Goal: Task Accomplishment & Management: Manage account settings

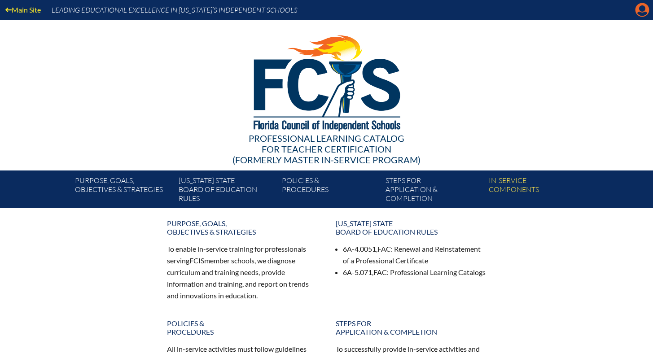
click at [642, 10] on icon "Manage account" at bounding box center [642, 10] width 14 height 14
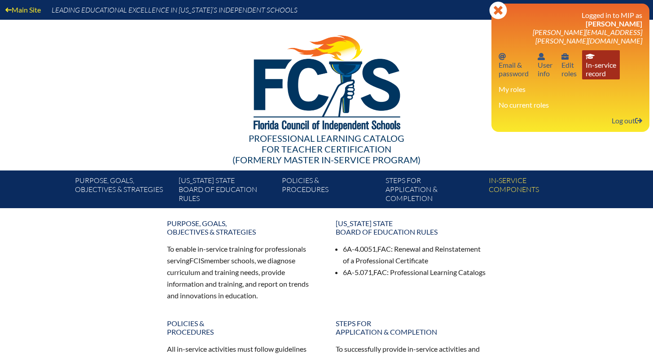
click at [604, 61] on link "In-service record In-service record" at bounding box center [601, 64] width 38 height 29
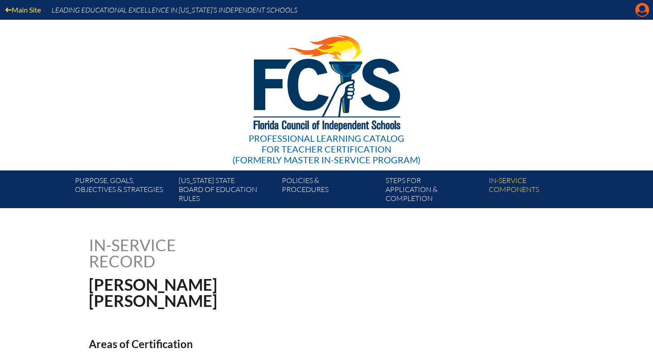
click at [643, 8] on icon "Manage account" at bounding box center [642, 10] width 14 height 14
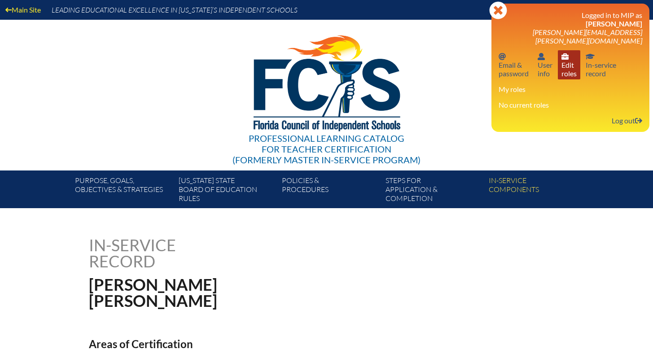
click at [571, 60] on link "User info Edit roles" at bounding box center [569, 64] width 22 height 29
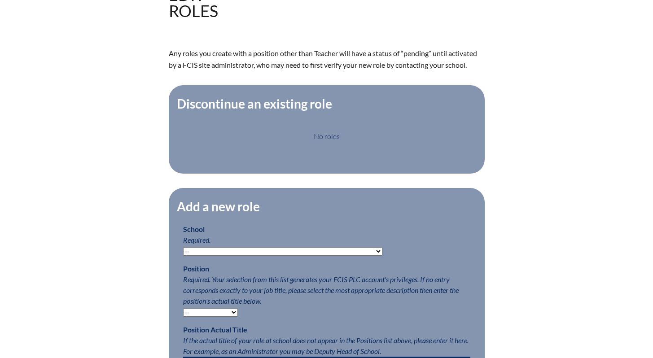
scroll to position [251, 0]
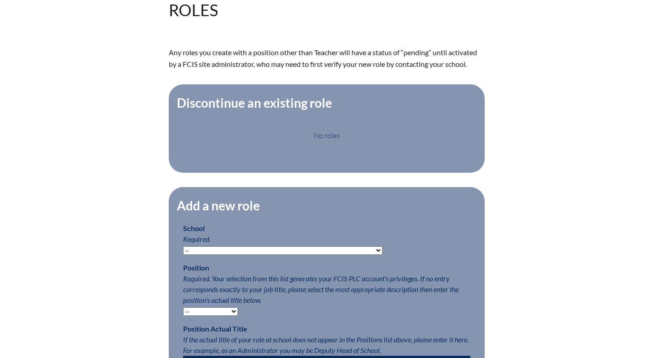
click at [332, 255] on select "-- [MEDICAL_DATA] Inspired Academy Academy at [GEOGRAPHIC_DATA] Academy at the …" at bounding box center [282, 250] width 199 height 9
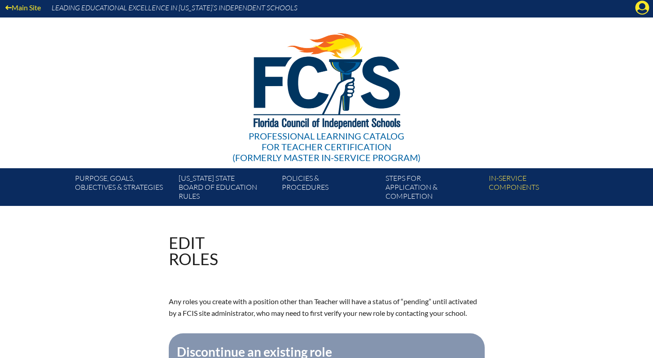
scroll to position [0, 0]
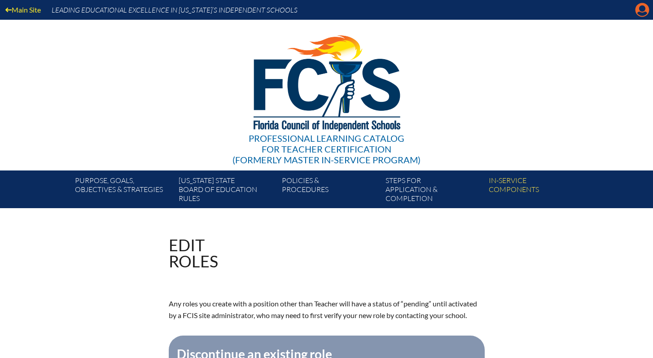
click at [639, 10] on icon "Manage account" at bounding box center [642, 10] width 14 height 14
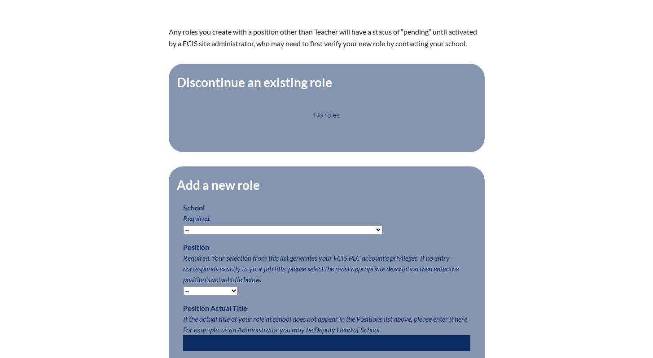
scroll to position [297, 0]
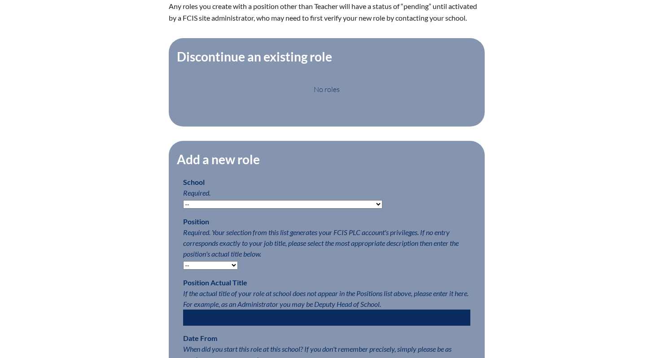
click at [235, 269] on select "-- Teacher PLC Coordinator Head of School Administrator" at bounding box center [210, 265] width 55 height 9
select select "15563"
click at [183, 267] on select "-- Teacher PLC Coordinator Head of School Administrator" at bounding box center [210, 265] width 55 height 9
click at [240, 207] on select "-- [MEDICAL_DATA] Inspired Academy Academy at [GEOGRAPHIC_DATA] Academy at the …" at bounding box center [282, 204] width 199 height 9
select select "20332"
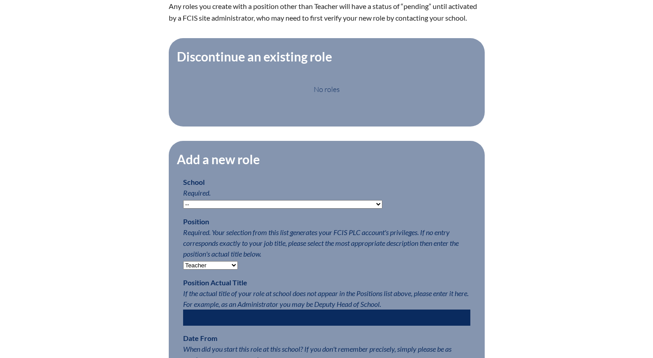
click at [183, 206] on select "-- [MEDICAL_DATA] Inspired Academy Academy at [GEOGRAPHIC_DATA] Academy at the …" at bounding box center [282, 204] width 199 height 9
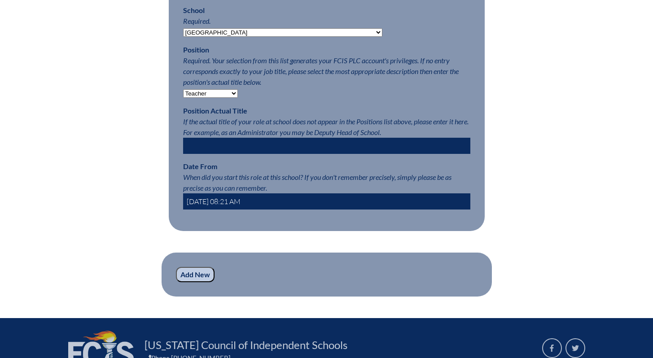
scroll to position [471, 0]
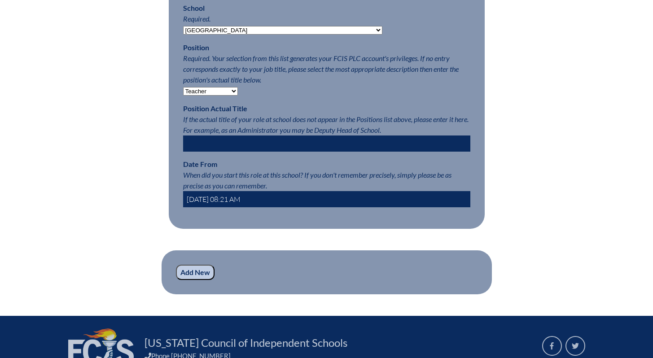
click at [199, 207] on input "[DATE] 08:21 AM" at bounding box center [326, 199] width 287 height 16
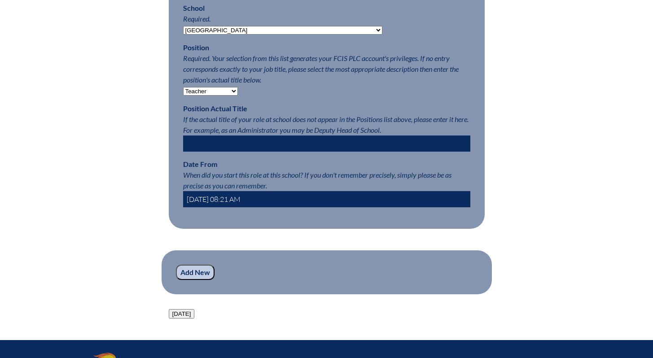
click at [199, 207] on input "[DATE] 08:21 AM" at bounding box center [326, 199] width 287 height 16
click at [203, 204] on input "[DATE] 08:21 AM" at bounding box center [326, 199] width 287 height 16
click at [213, 204] on input "[DATE] 08:21 AM" at bounding box center [326, 199] width 287 height 16
type input "[DATE] 08:21 AM"
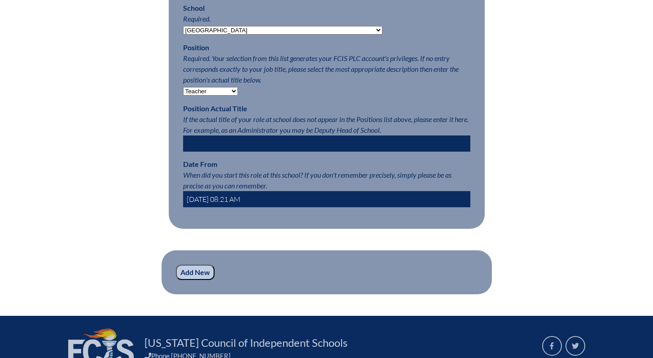
click at [194, 280] on input "Add New" at bounding box center [195, 272] width 39 height 15
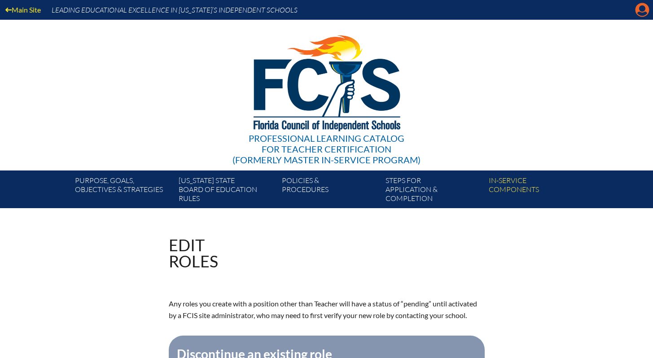
click at [642, 12] on icon at bounding box center [642, 10] width 14 height 14
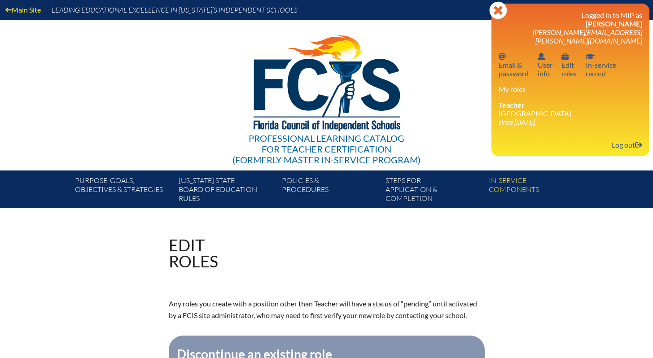
click at [441, 45] on div "Professional Learning Catalog for Teacher Certification (formerly Master In-ser…" at bounding box center [327, 95] width 546 height 151
